Goal: Information Seeking & Learning: Learn about a topic

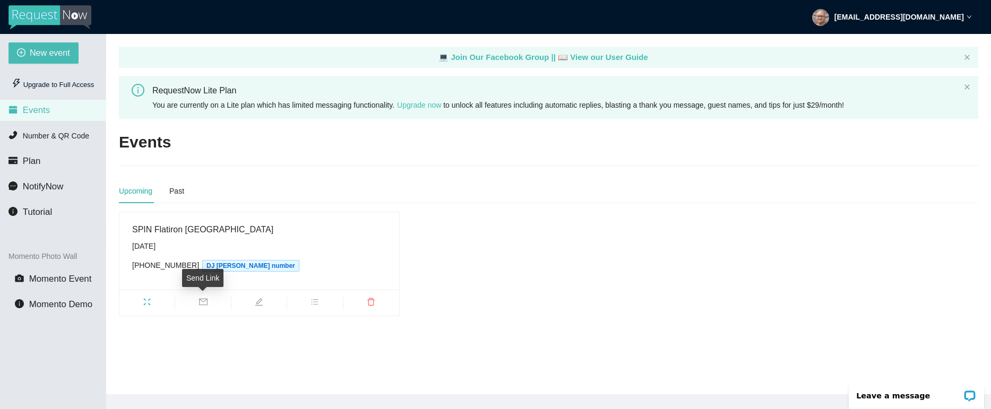
click at [207, 301] on icon "mail" at bounding box center [203, 302] width 8 height 7
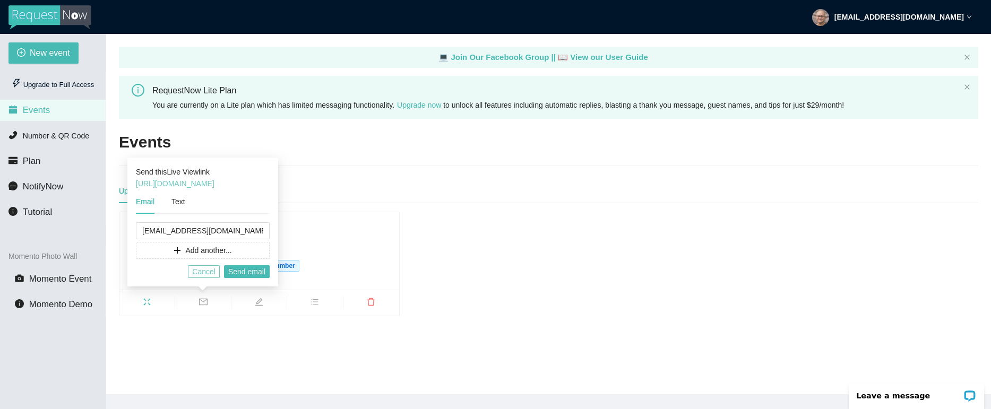
drag, startPoint x: 204, startPoint y: 273, endPoint x: 183, endPoint y: 180, distance: 95.3
click at [183, 180] on div "Send this Live View link https://app.requestnow.io/live/enjdzme/ Email Text mig…" at bounding box center [202, 222] width 151 height 129
click at [186, 183] on link "https://app.requestnow.io/live/enjdzme/" at bounding box center [175, 183] width 79 height 8
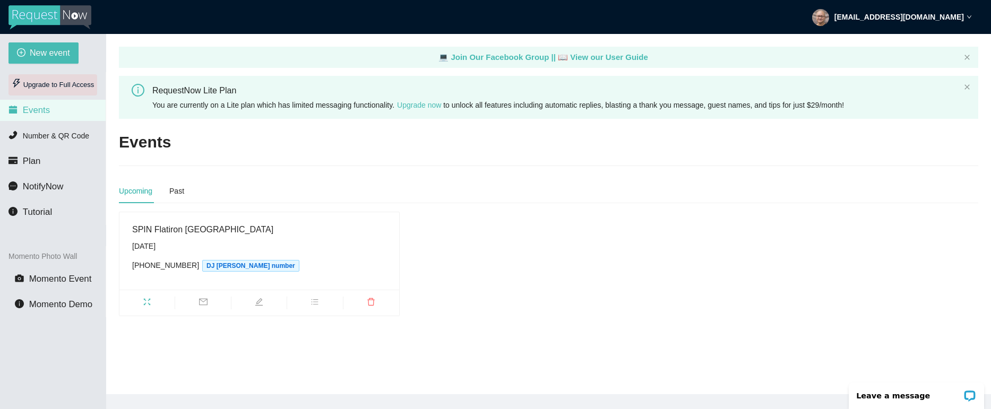
click at [66, 82] on div "Upgrade to Full Access" at bounding box center [52, 84] width 89 height 21
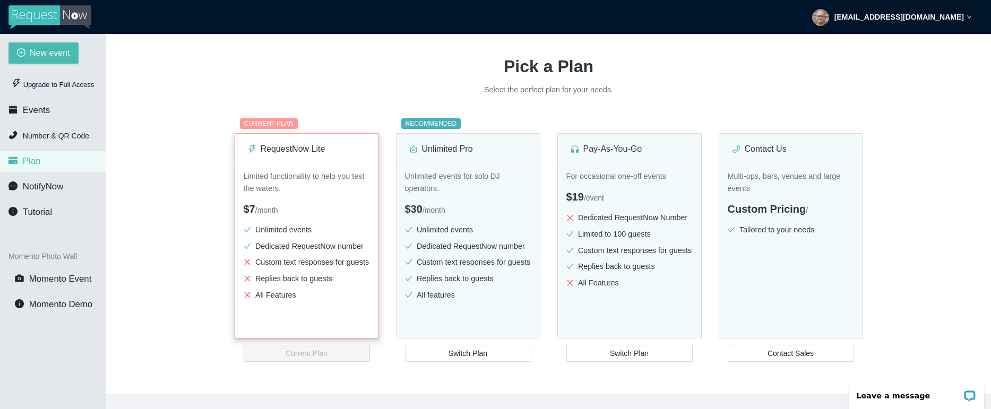
scroll to position [78, 0]
click at [47, 184] on span "NotifyNow" at bounding box center [43, 187] width 40 height 10
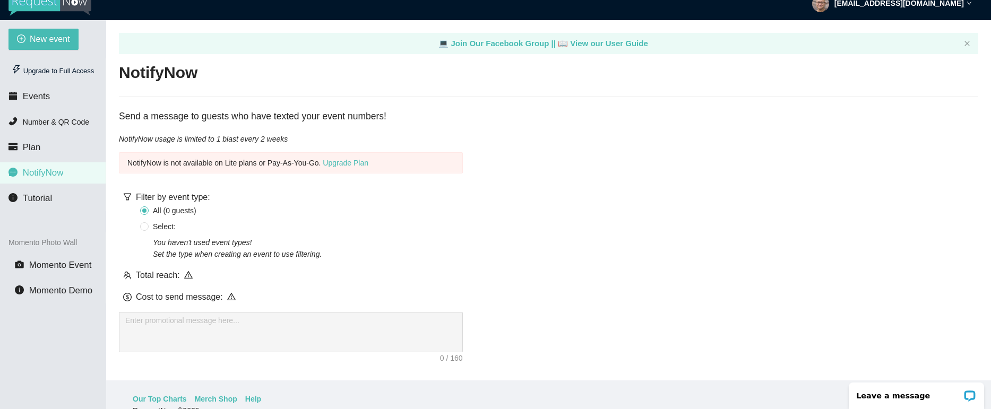
scroll to position [17, 0]
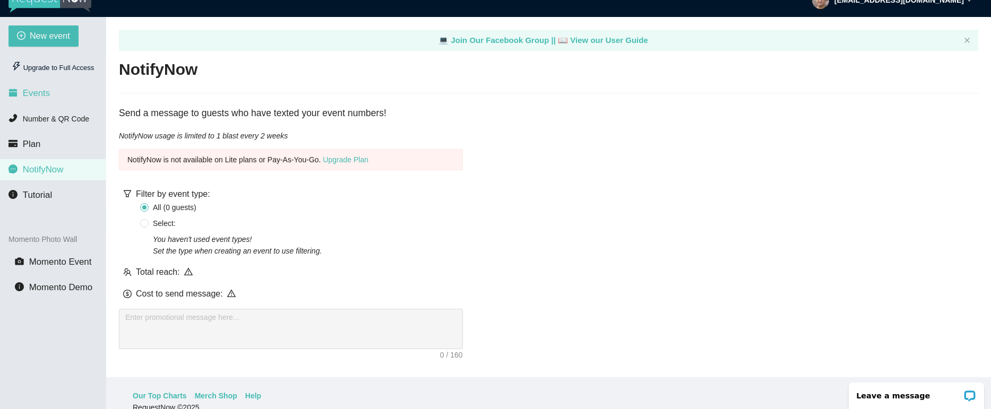
click at [38, 93] on span "Events" at bounding box center [36, 93] width 27 height 10
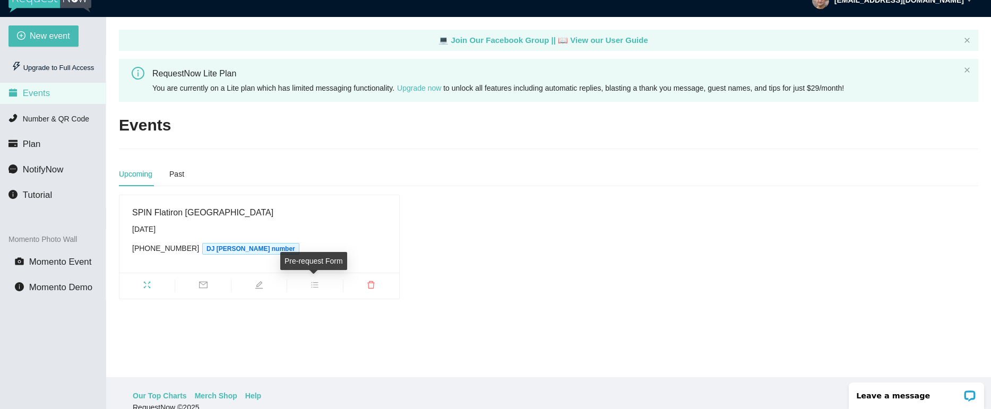
click at [316, 281] on icon "bars" at bounding box center [315, 285] width 8 height 8
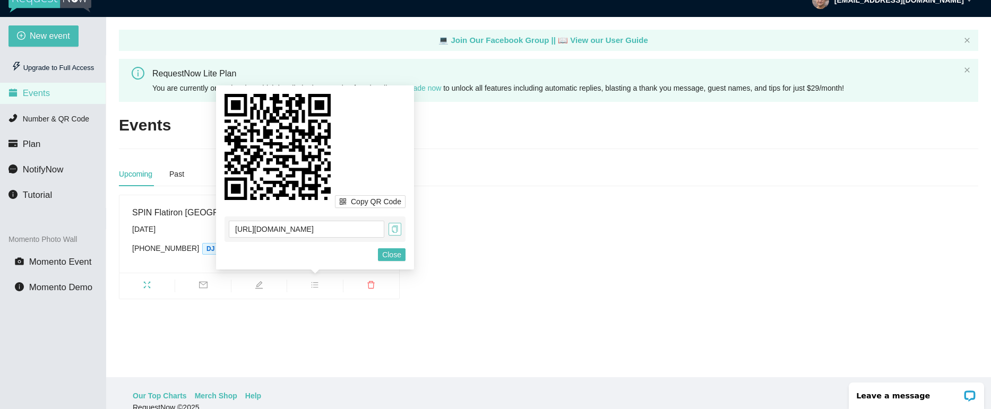
click at [396, 229] on icon "copy" at bounding box center [394, 229] width 7 height 7
click at [146, 285] on icon "fullscreen" at bounding box center [147, 285] width 8 height 8
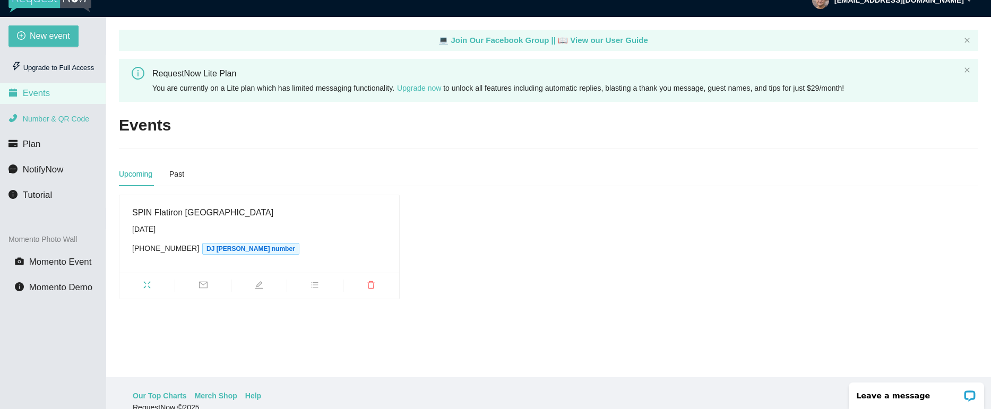
click at [43, 118] on span "Number & QR Code" at bounding box center [56, 119] width 66 height 8
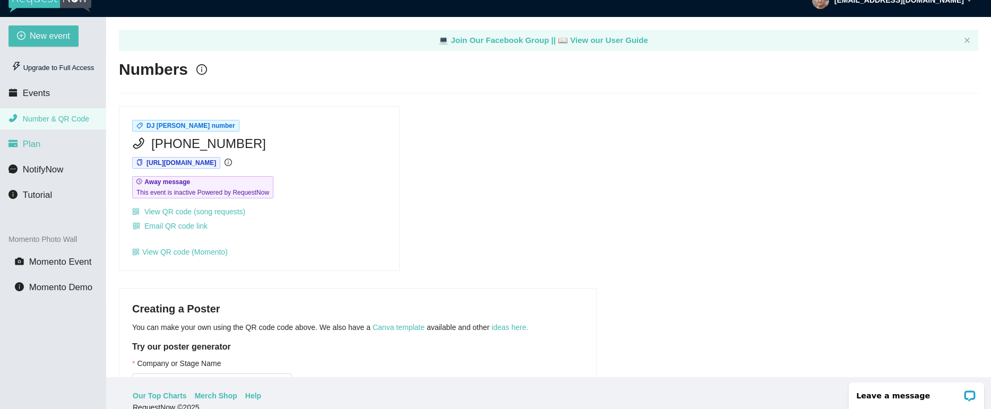
click at [33, 146] on span "Plan" at bounding box center [32, 144] width 18 height 10
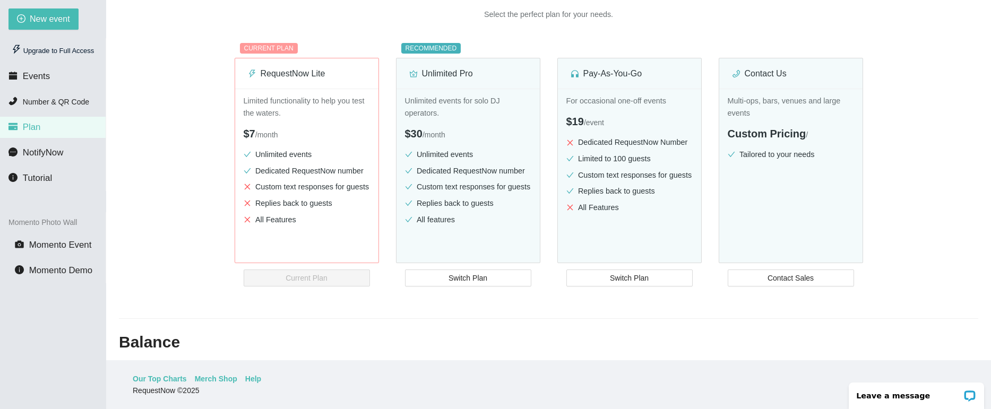
scroll to position [130, 0]
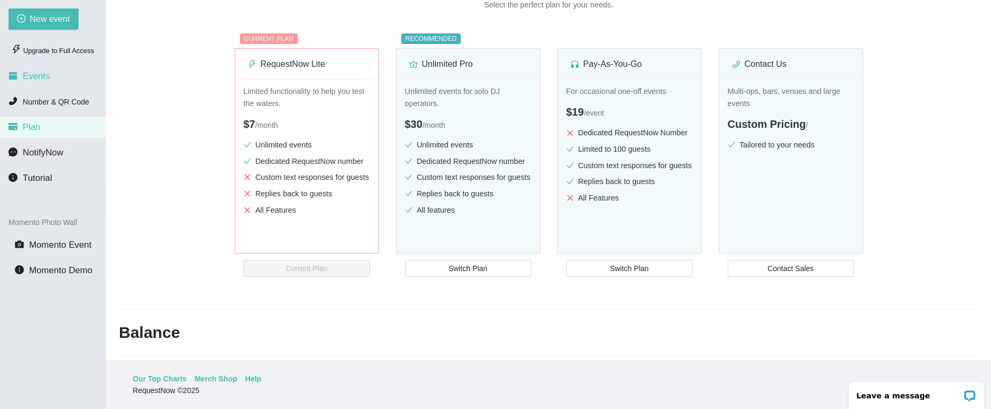
click at [40, 74] on span "Events" at bounding box center [36, 76] width 27 height 10
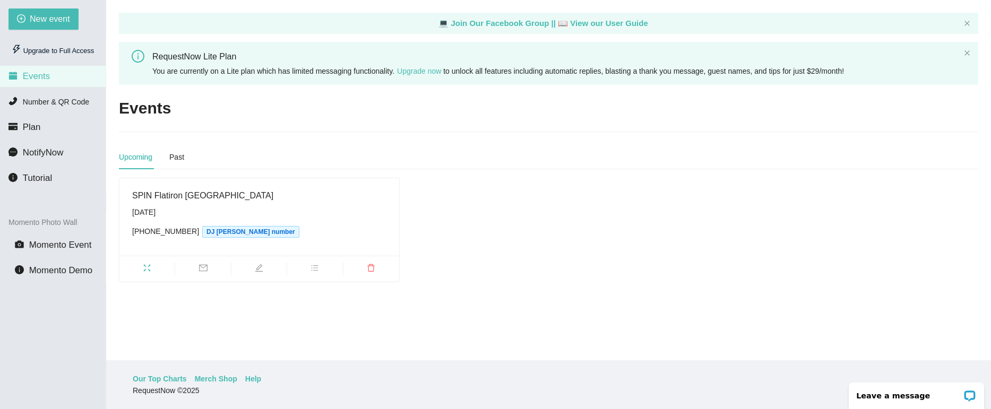
click at [177, 206] on div "Saturday, September 27th" at bounding box center [259, 212] width 254 height 12
click at [172, 196] on div "SPIN Flatiron NYC" at bounding box center [259, 195] width 254 height 13
click at [316, 266] on icon "bars" at bounding box center [315, 268] width 8 height 8
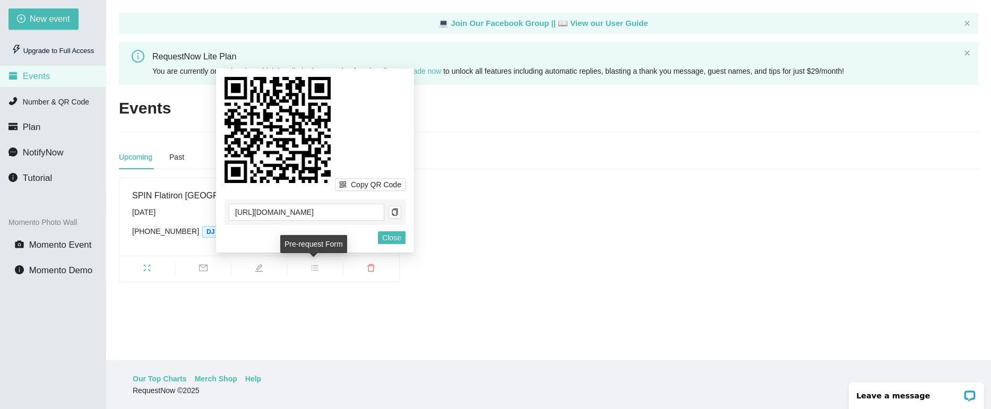
click at [316, 266] on icon "bars" at bounding box center [315, 268] width 8 height 8
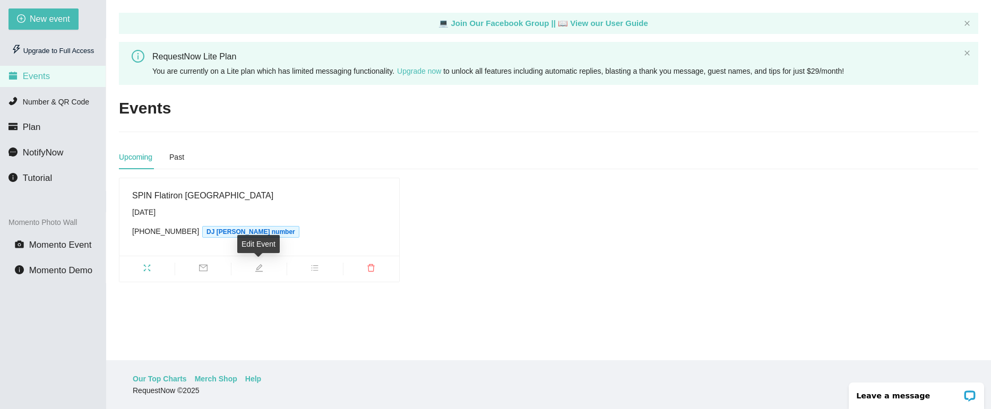
click at [254, 269] on span "edit" at bounding box center [258, 270] width 55 height 12
type textarea "https://virtualdj.com/ask/DJ_Spinz"
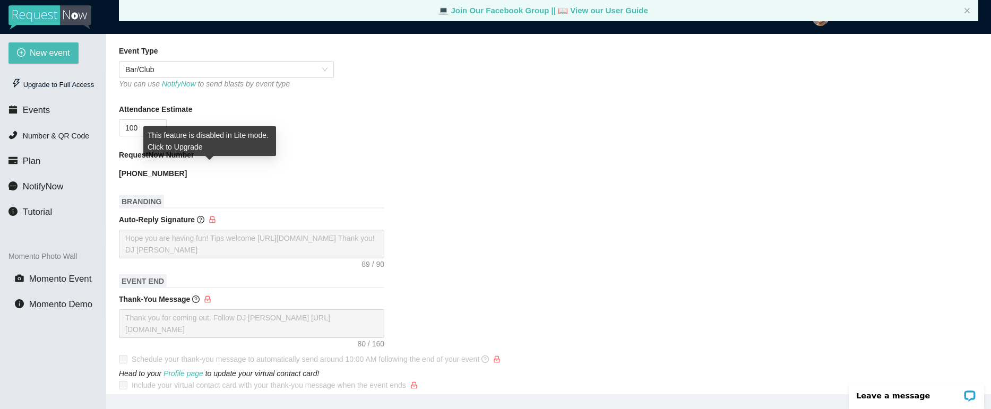
scroll to position [220, 0]
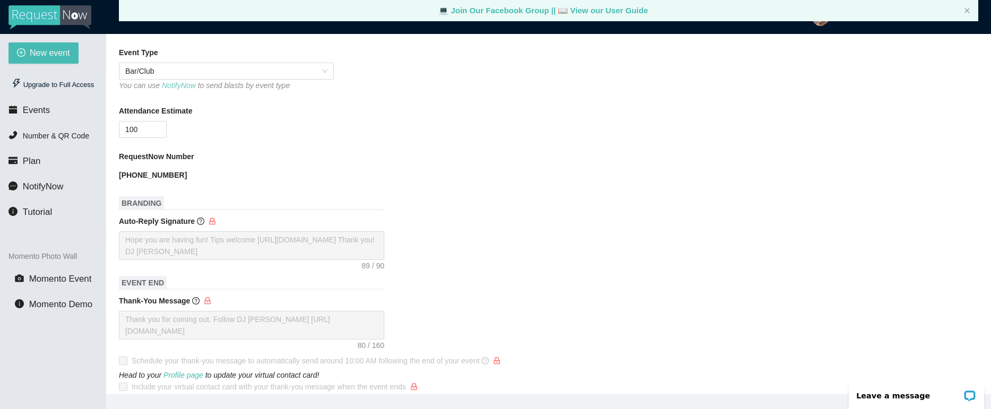
click at [187, 87] on link "NotifyNow" at bounding box center [179, 85] width 34 height 8
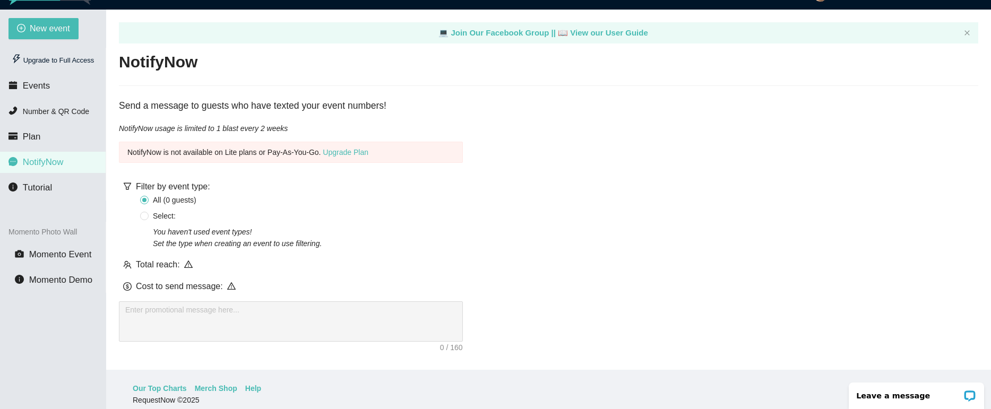
scroll to position [33, 0]
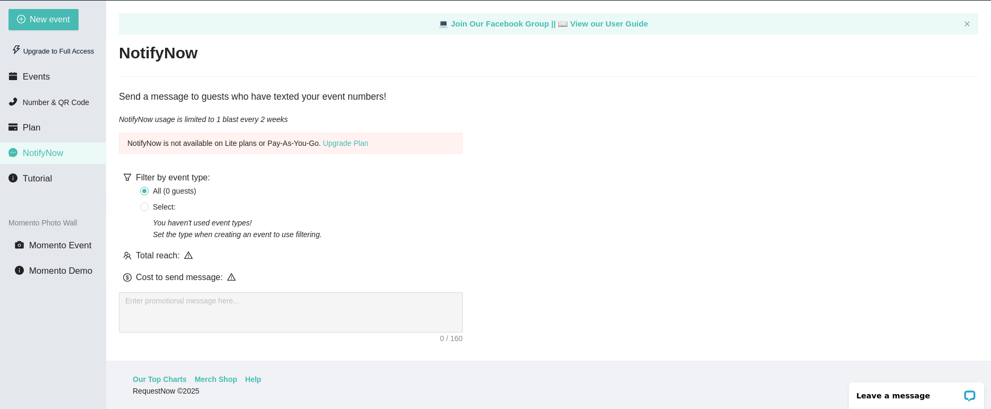
click at [231, 274] on icon "warning" at bounding box center [231, 277] width 8 height 8
click at [232, 273] on icon "warning" at bounding box center [231, 276] width 8 height 7
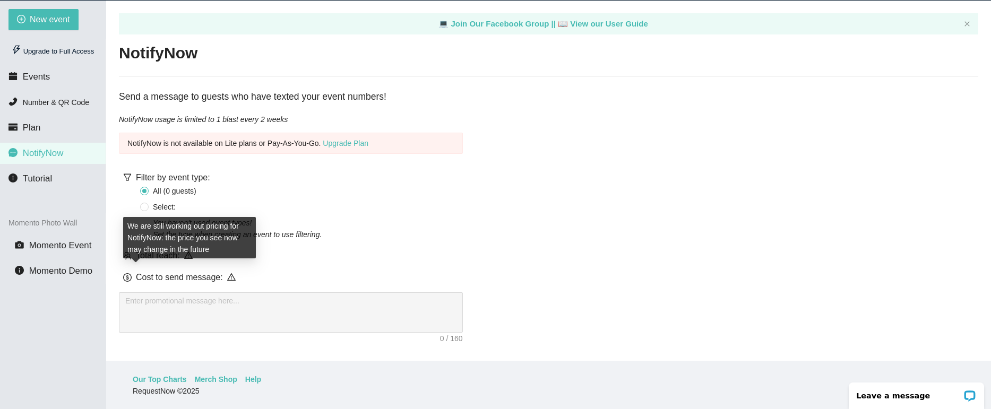
click at [127, 273] on icon "dollar" at bounding box center [127, 277] width 8 height 8
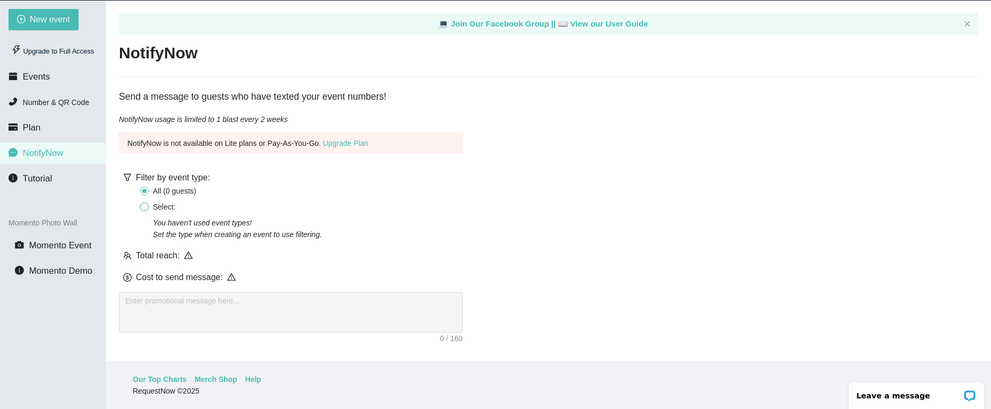
click at [144, 203] on input "Select:" at bounding box center [144, 207] width 8 height 8
radio input "true"
radio input "false"
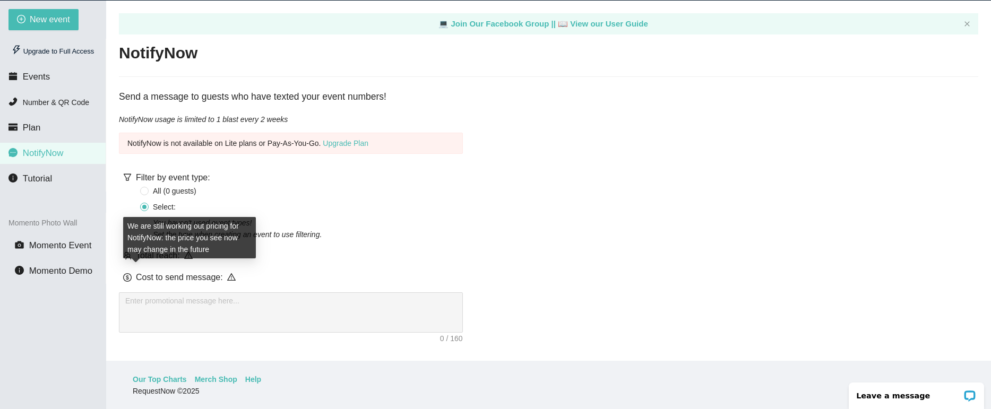
click at [126, 273] on icon "dollar" at bounding box center [127, 277] width 8 height 8
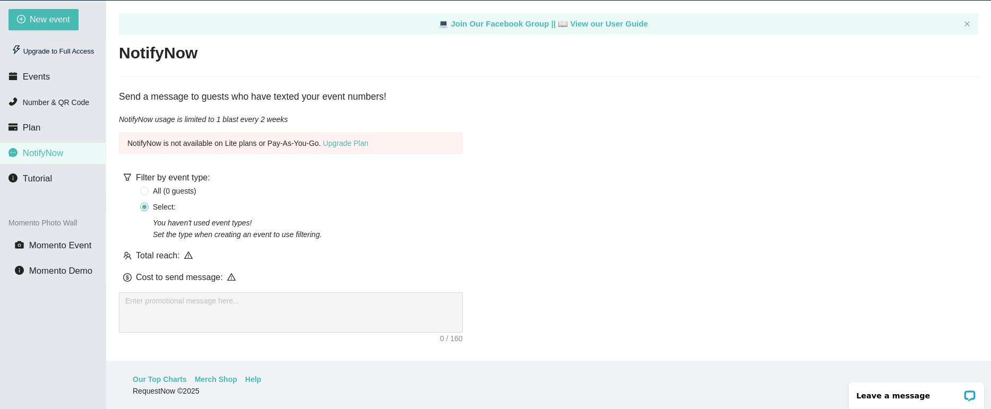
click at [117, 273] on main "💻 Join Our Facebook Group || 📖 View our User Guide NotifyNow Send a message to …" at bounding box center [548, 181] width 885 height 360
click at [39, 178] on span "Tutorial" at bounding box center [37, 179] width 29 height 10
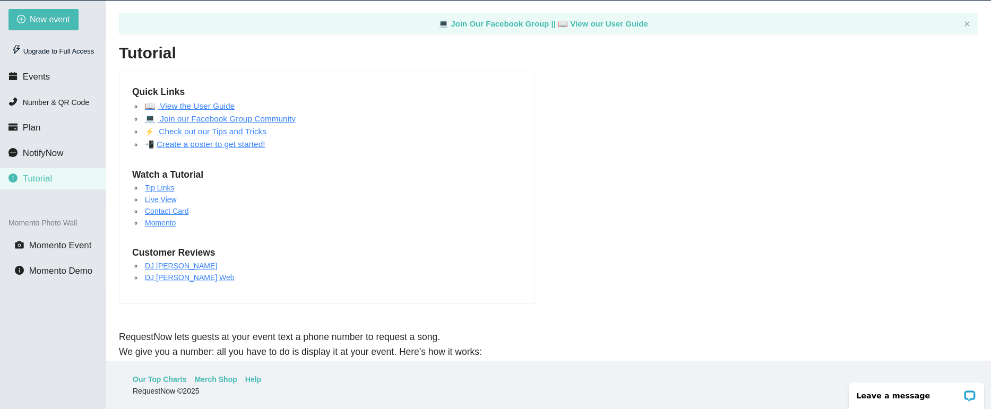
click at [249, 135] on link "Check out our Tips and Tricks" at bounding box center [212, 131] width 110 height 9
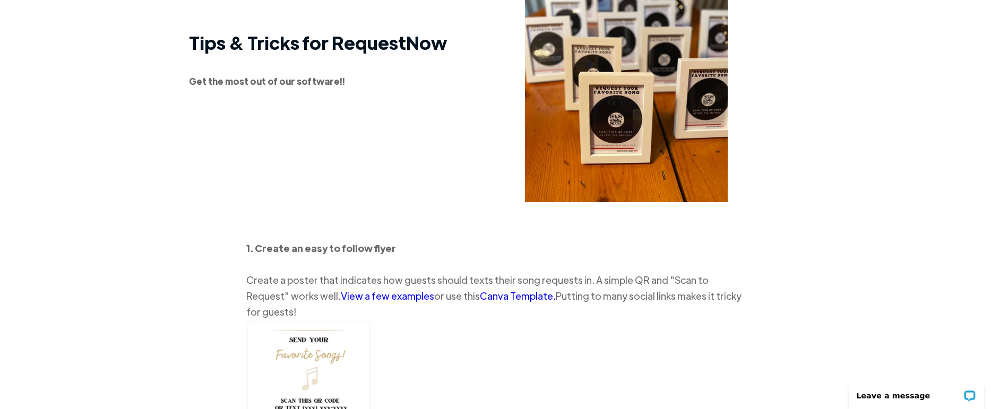
scroll to position [122, 0]
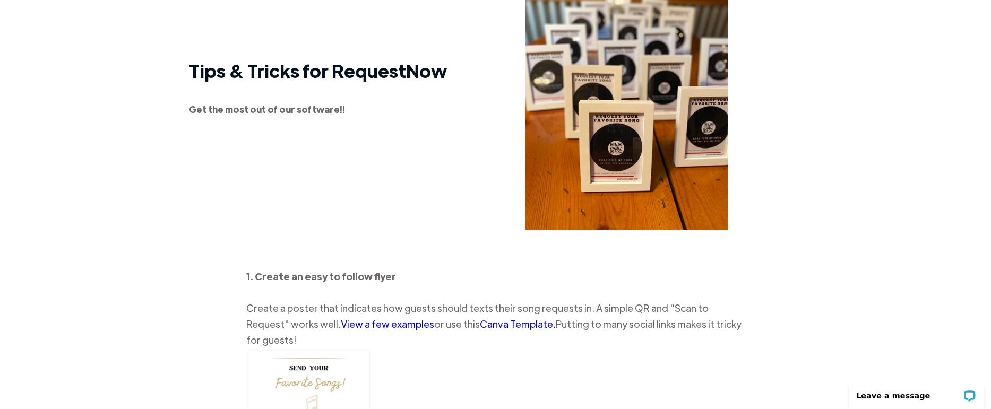
click at [604, 102] on img at bounding box center [626, 95] width 203 height 270
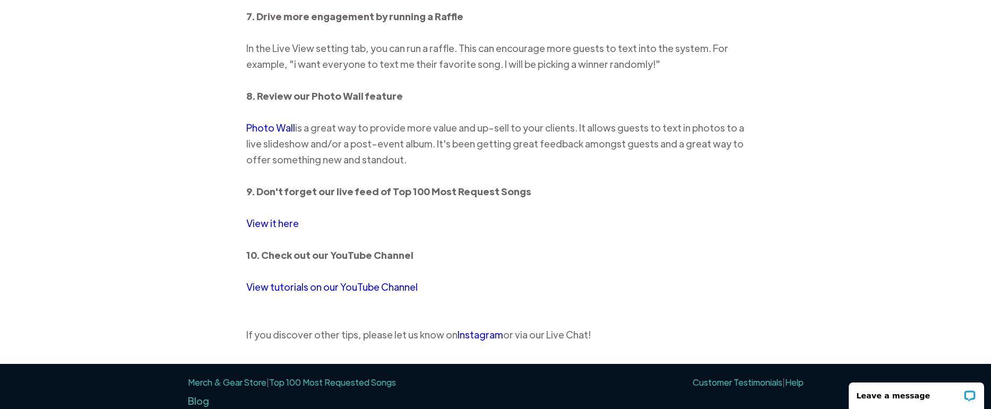
scroll to position [1238, 0]
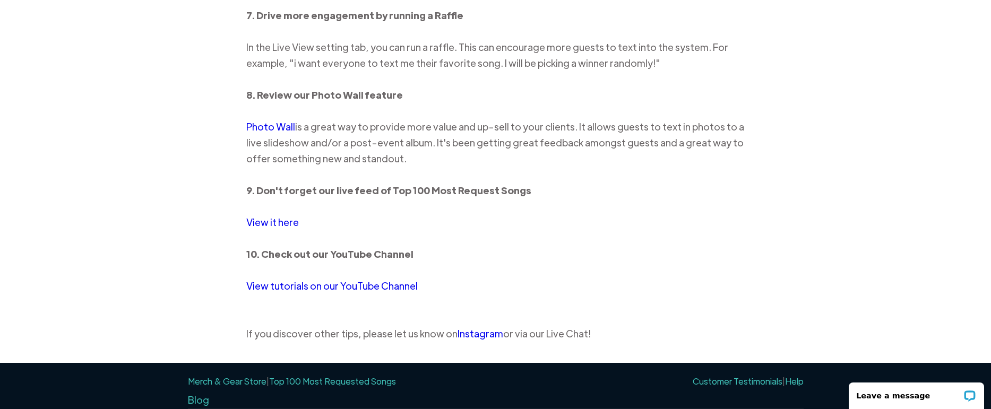
click at [288, 216] on link "View it here" at bounding box center [272, 222] width 53 height 12
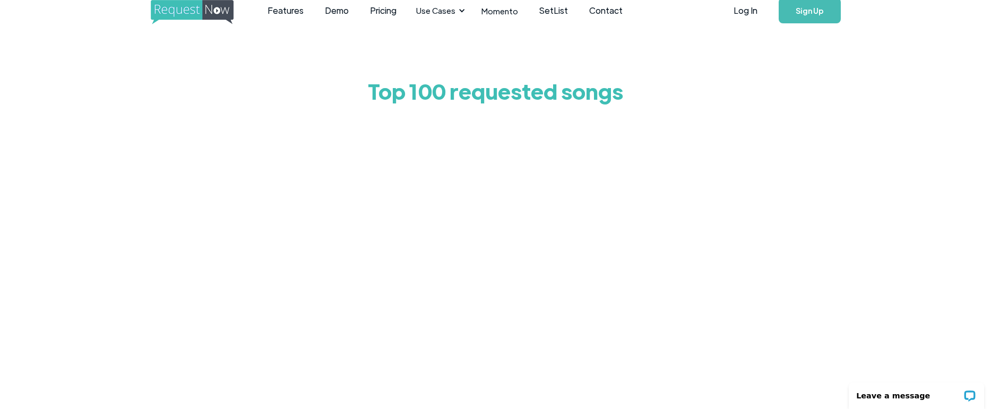
scroll to position [25, 0]
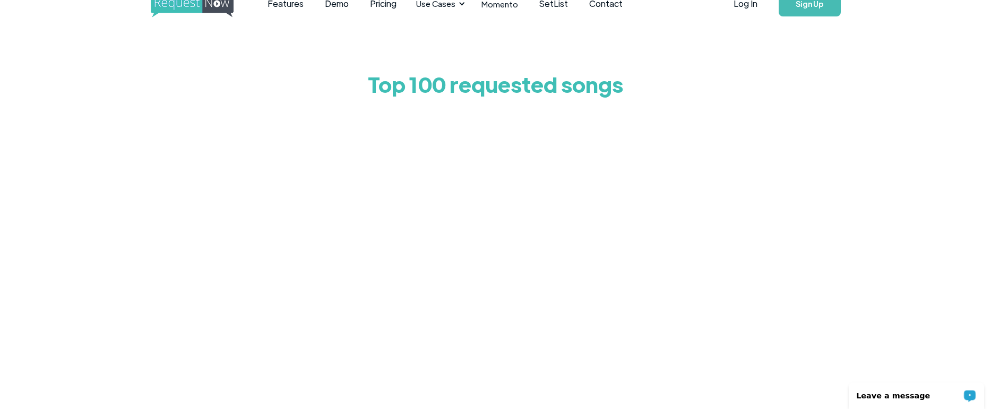
click at [889, 395] on p "Leave a message" at bounding box center [909, 396] width 105 height 8
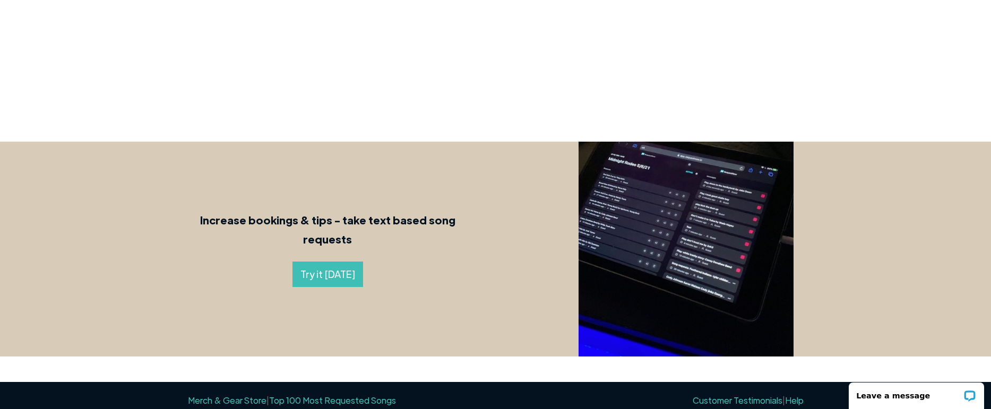
scroll to position [500, 0]
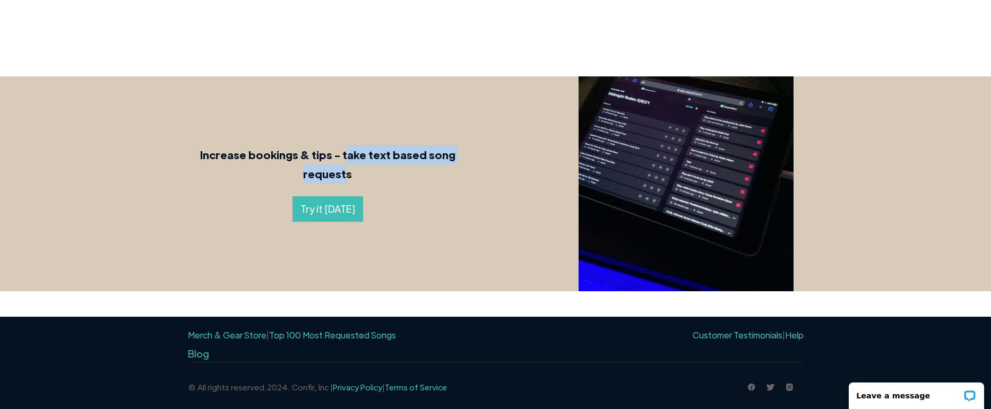
drag, startPoint x: 344, startPoint y: 157, endPoint x: 342, endPoint y: 174, distance: 17.1
click at [342, 174] on strong "Increase bookings & tips - take text based song requests" at bounding box center [327, 164] width 255 height 32
click at [322, 209] on link "Try it today" at bounding box center [327, 208] width 71 height 25
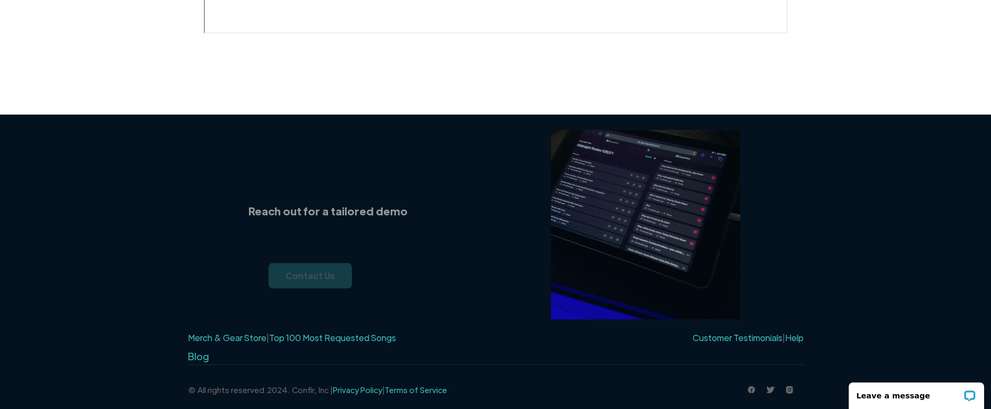
scroll to position [708, 0]
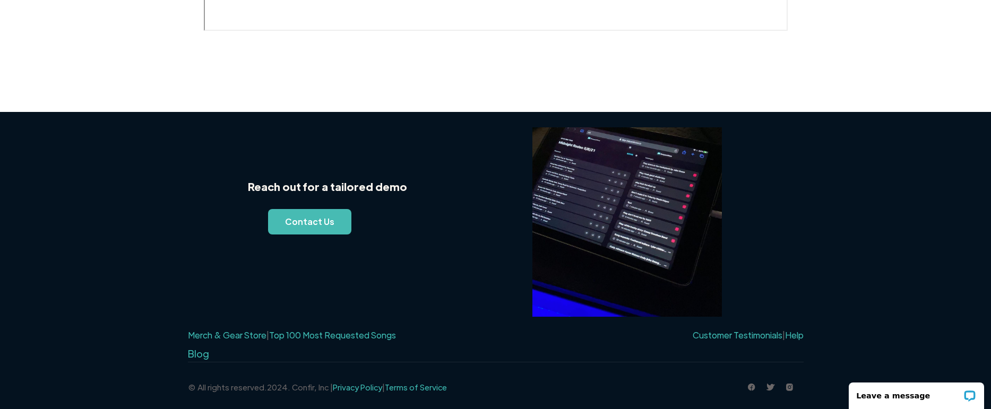
click at [222, 336] on link "Merch & Gear Store" at bounding box center [227, 335] width 79 height 11
